Goal: Communication & Community: Answer question/provide support

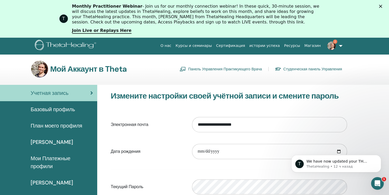
click at [333, 45] on img at bounding box center [331, 46] width 8 height 8
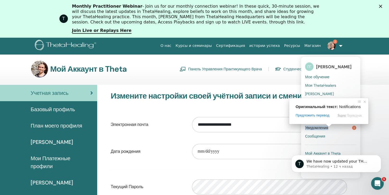
click at [328, 129] on ya-tr-span "Уведомления" at bounding box center [316, 128] width 23 height 5
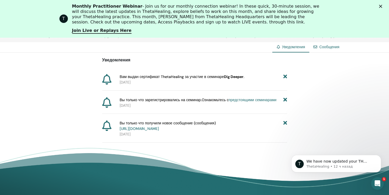
scroll to position [65, 0]
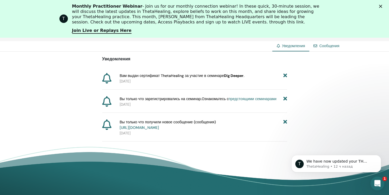
click at [375, 186] on div "Открыть службу сообщений Intercom" at bounding box center [376, 182] width 17 height 17
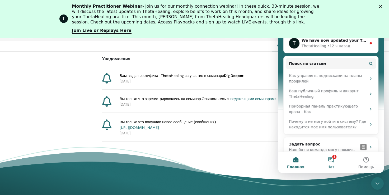
scroll to position [53, 0]
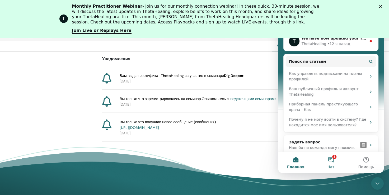
click at [332, 160] on button "1 Чат" at bounding box center [330, 162] width 35 height 21
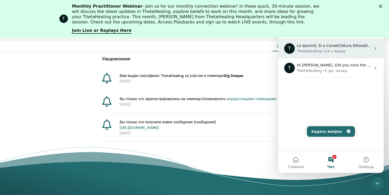
click at [323, 50] on div "• 14 ч назад" at bounding box center [333, 52] width 23 height 6
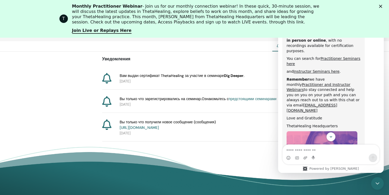
scroll to position [269, 0]
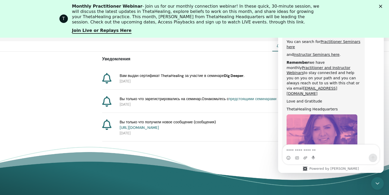
click at [382, 6] on polygon "Закрыть" at bounding box center [380, 6] width 3 height 3
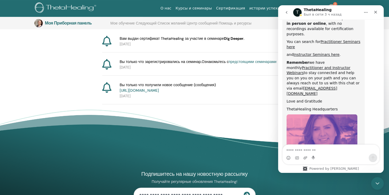
click at [285, 13] on icon "go back" at bounding box center [286, 12] width 4 height 4
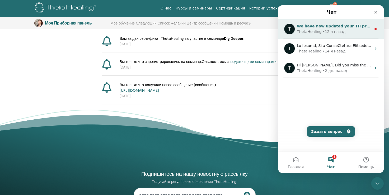
scroll to position [0, 0]
click at [329, 29] on div "We have now updated your TH profiles. Can you kindly confirm if the changes wer…" at bounding box center [334, 27] width 74 height 6
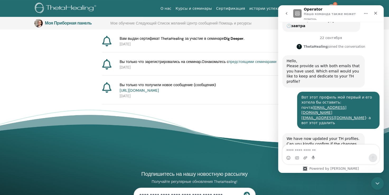
scroll to position [134, 0]
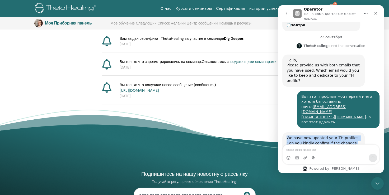
drag, startPoint x: 306, startPoint y: 128, endPoint x: 285, endPoint y: 116, distance: 24.2
click at [285, 133] on div "We have now updated your TH profiles. Can you kindly confirm if the changes wer…" at bounding box center [323, 144] width 82 height 22
copy div "We have now updated your TH profiles. Can you kindly confirm if the changes wer…"
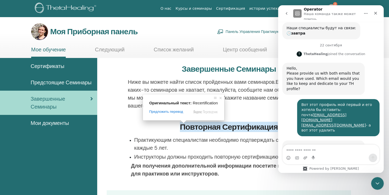
scroll to position [134, 0]
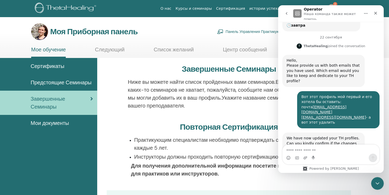
click at [122, 134] on div "Повторная Сертификация" at bounding box center [229, 129] width 244 height 12
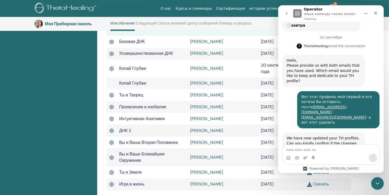
scroll to position [172, 0]
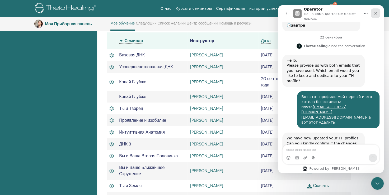
click at [375, 13] on icon "Закрыть" at bounding box center [375, 13] width 3 height 3
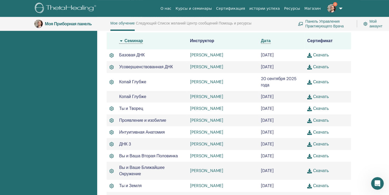
scroll to position [134, 0]
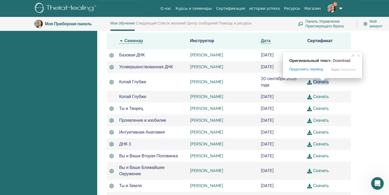
click at [318, 82] on ya-tr-span "Скачать" at bounding box center [321, 82] width 16 height 6
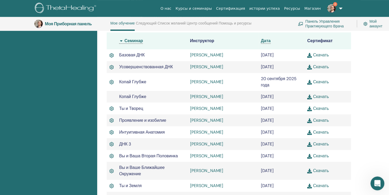
click at [379, 186] on div "Открыть службу сообщений Intercom" at bounding box center [376, 182] width 17 height 17
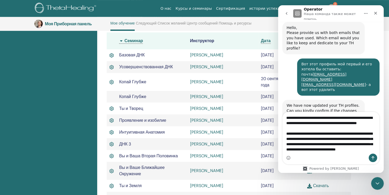
scroll to position [14, 0]
type textarea "**********"
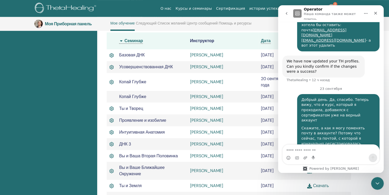
scroll to position [216, 0]
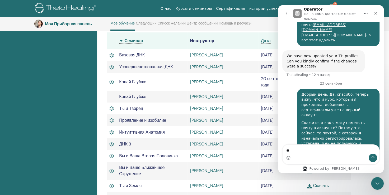
type textarea "*"
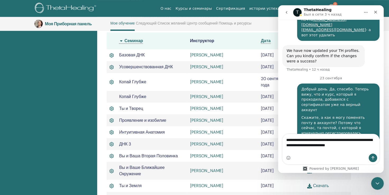
scroll to position [224, 0]
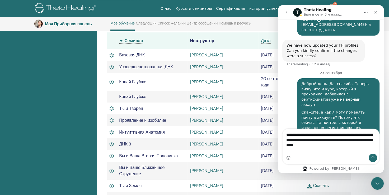
type textarea "**********"
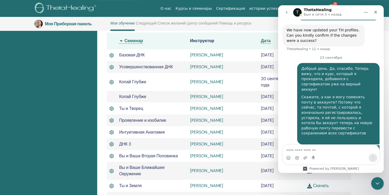
scroll to position [242, 0]
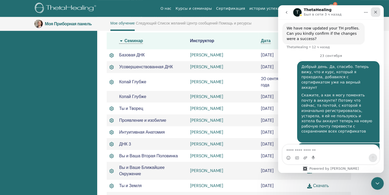
click at [374, 13] on icon "Закрыть" at bounding box center [375, 12] width 4 height 4
